Goal: Task Accomplishment & Management: Use online tool/utility

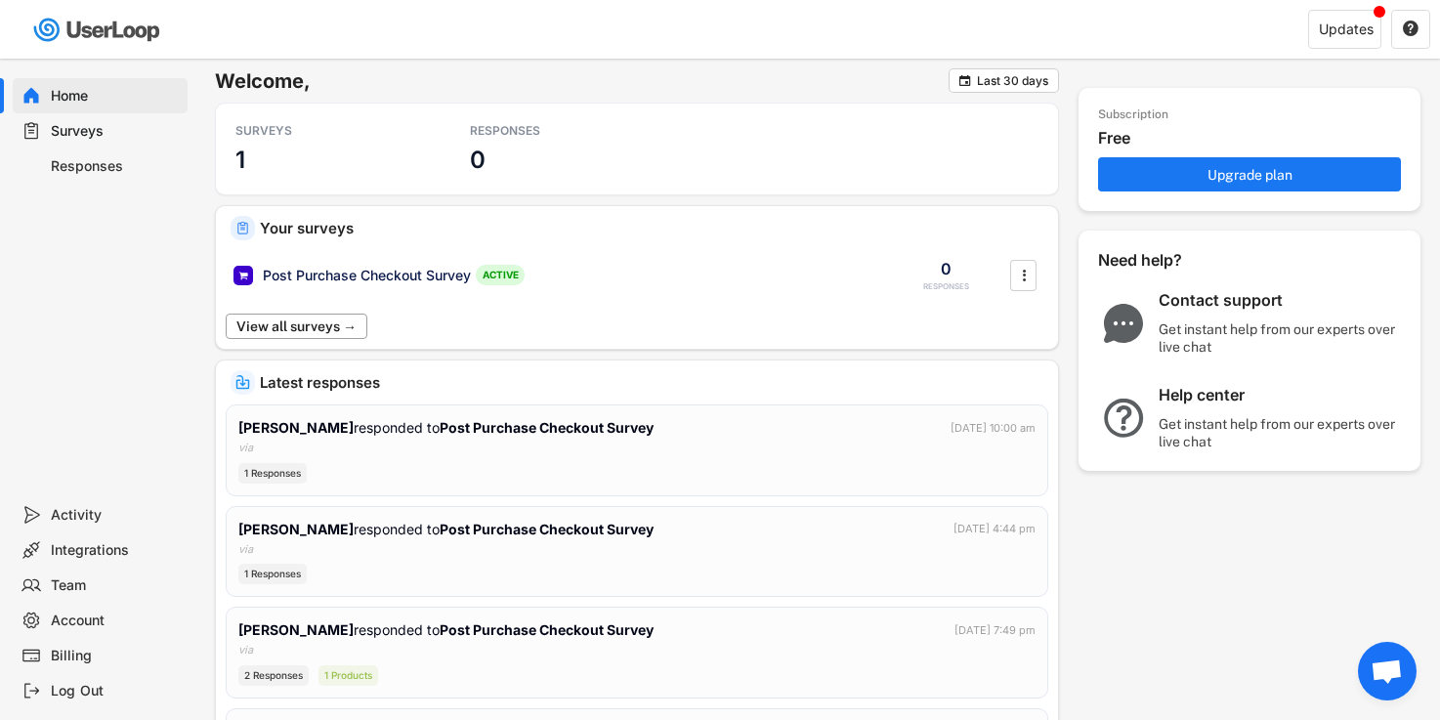
click at [343, 330] on button "View all surveys →" at bounding box center [297, 326] width 142 height 25
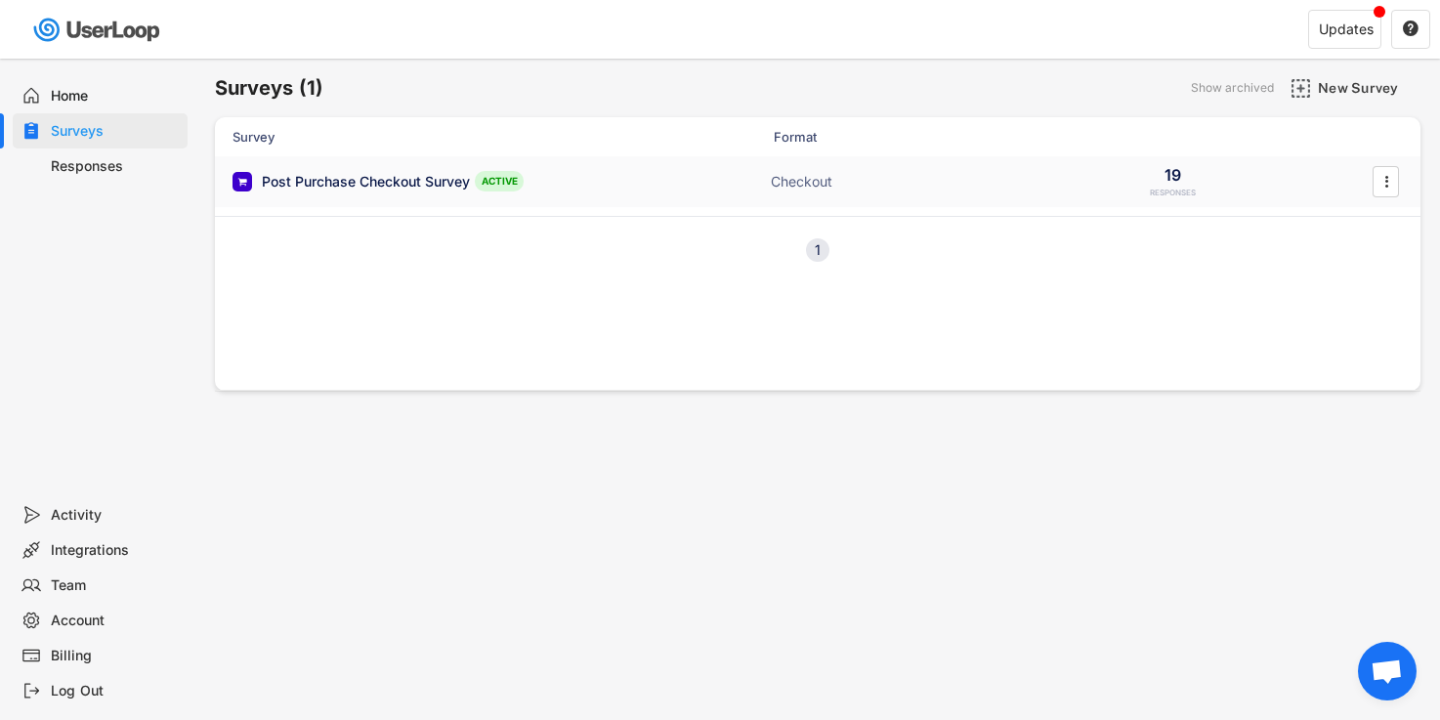
click at [349, 184] on div "Post Purchase Checkout Survey" at bounding box center [366, 182] width 208 height 20
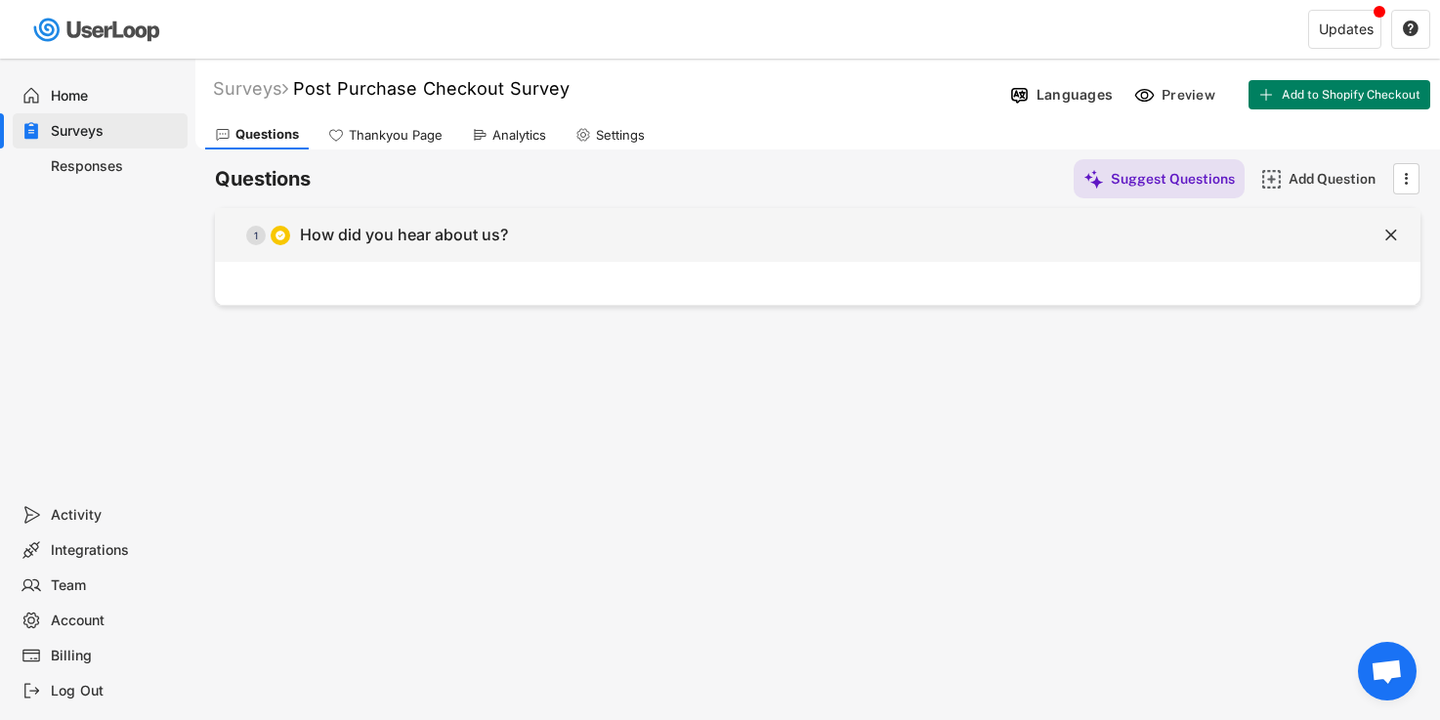
click at [328, 260] on div "  1 How did you hear about us? " at bounding box center [817, 235] width 1205 height 54
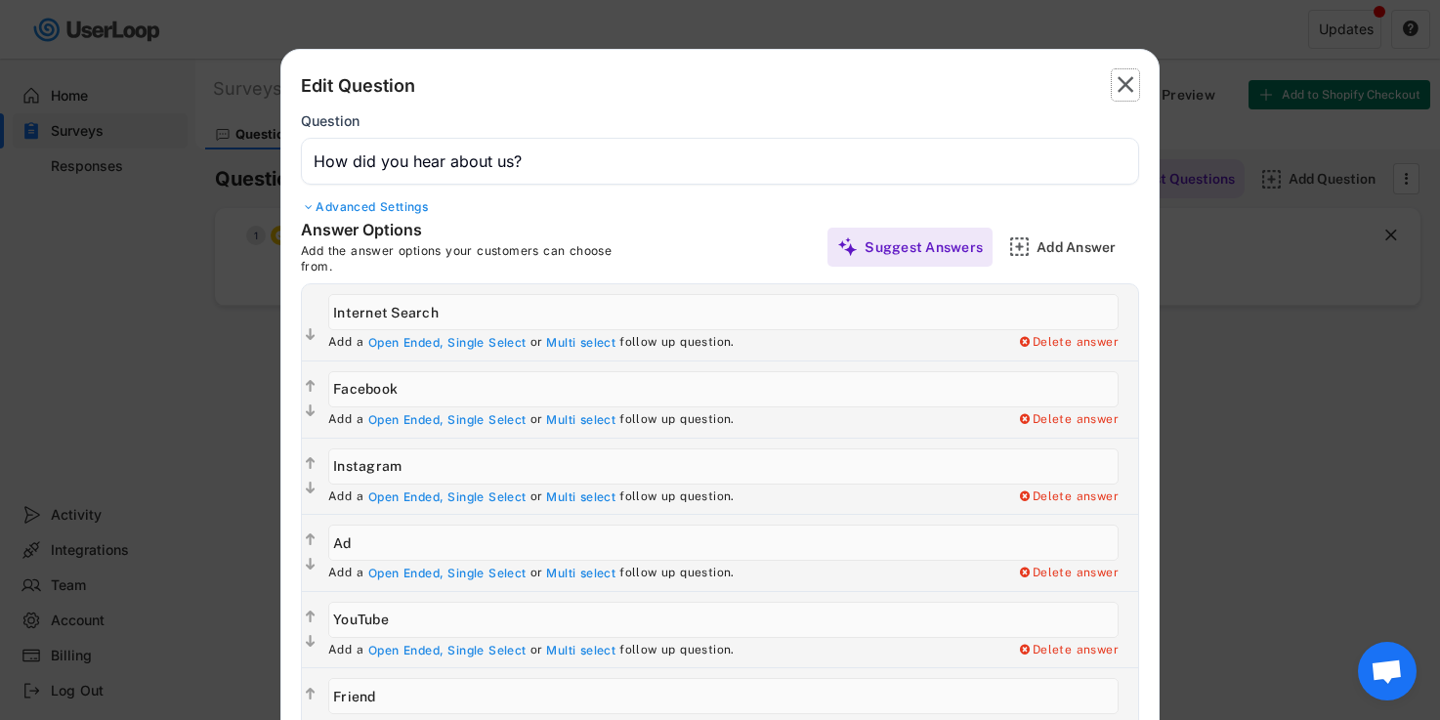
click at [1132, 94] on text "" at bounding box center [1125, 84] width 17 height 28
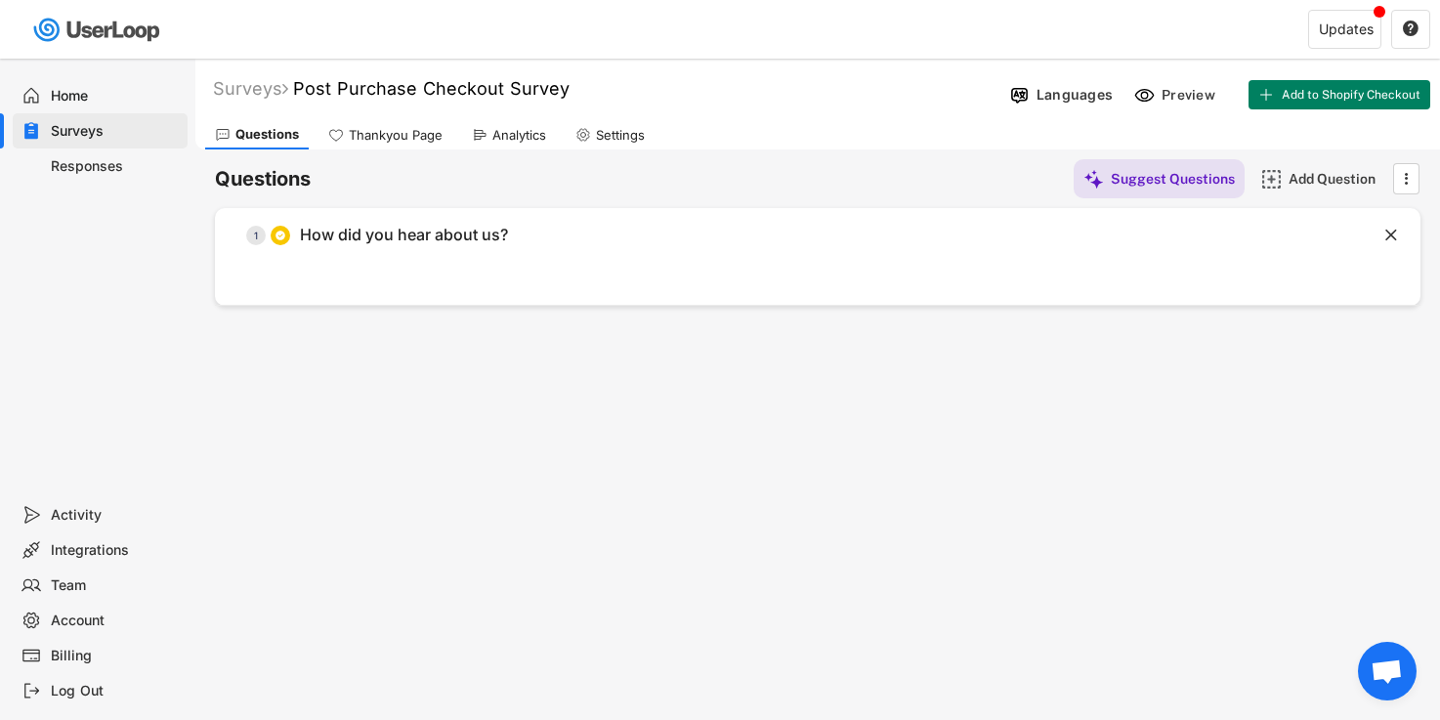
click at [76, 164] on div "Responses" at bounding box center [115, 166] width 129 height 19
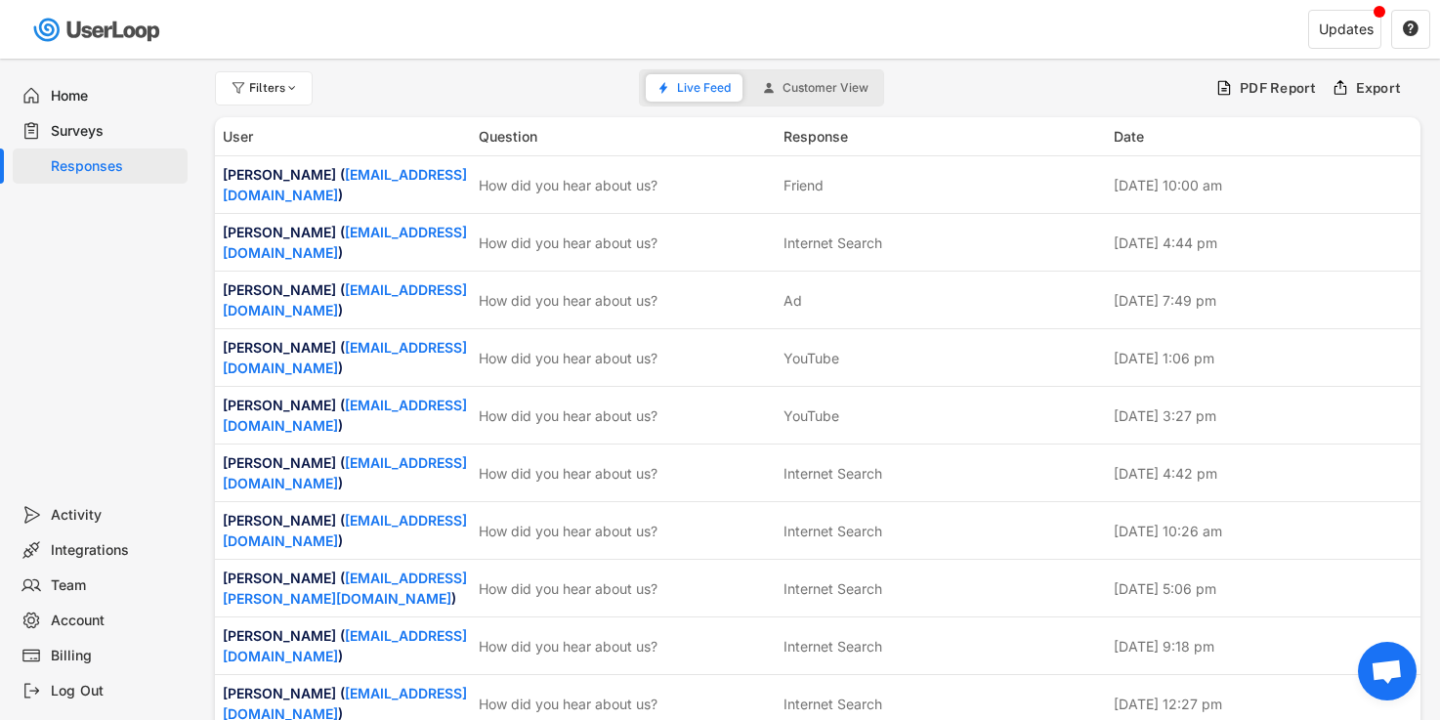
click at [90, 127] on div "Surveys" at bounding box center [115, 131] width 129 height 19
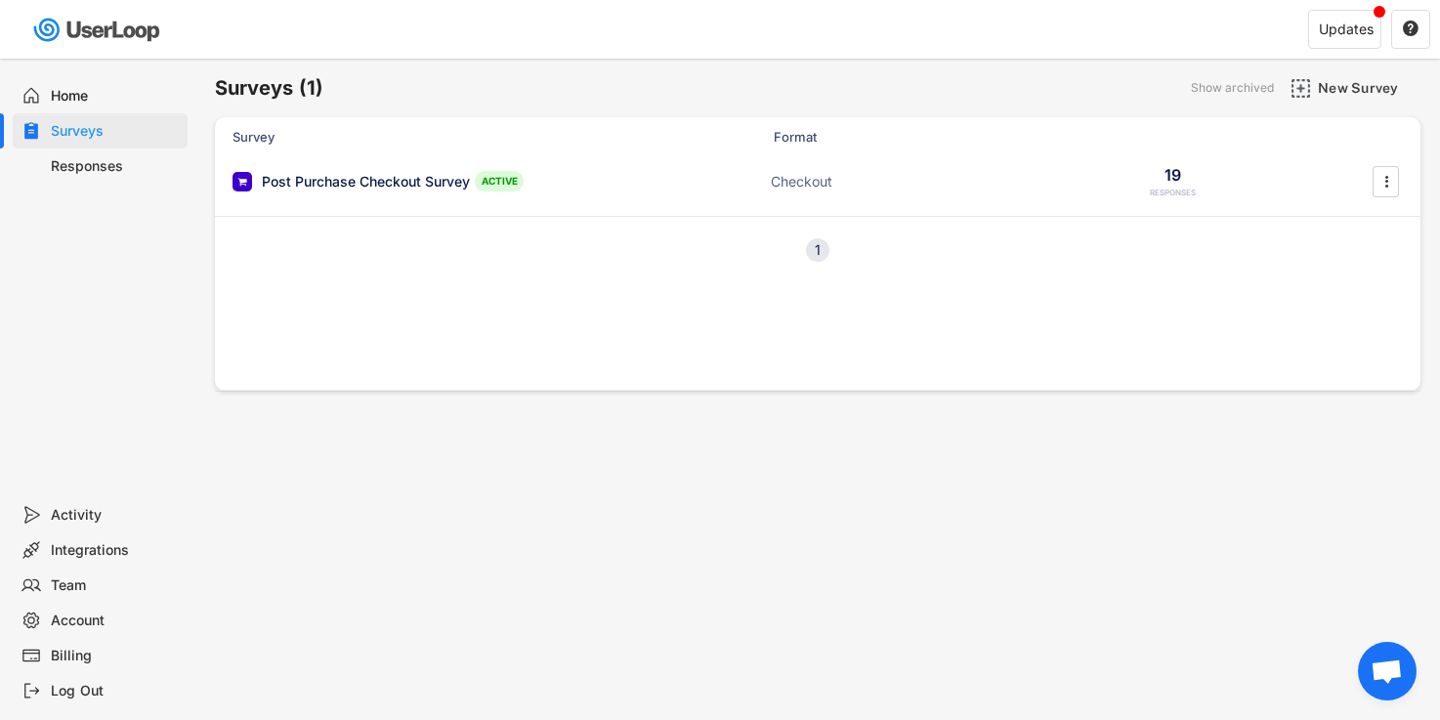
click at [813, 243] on div "1" at bounding box center [817, 250] width 23 height 14
click at [820, 254] on div "1" at bounding box center [817, 250] width 23 height 14
click at [69, 91] on div "Home" at bounding box center [115, 96] width 129 height 19
